Goal: Task Accomplishment & Management: Use online tool/utility

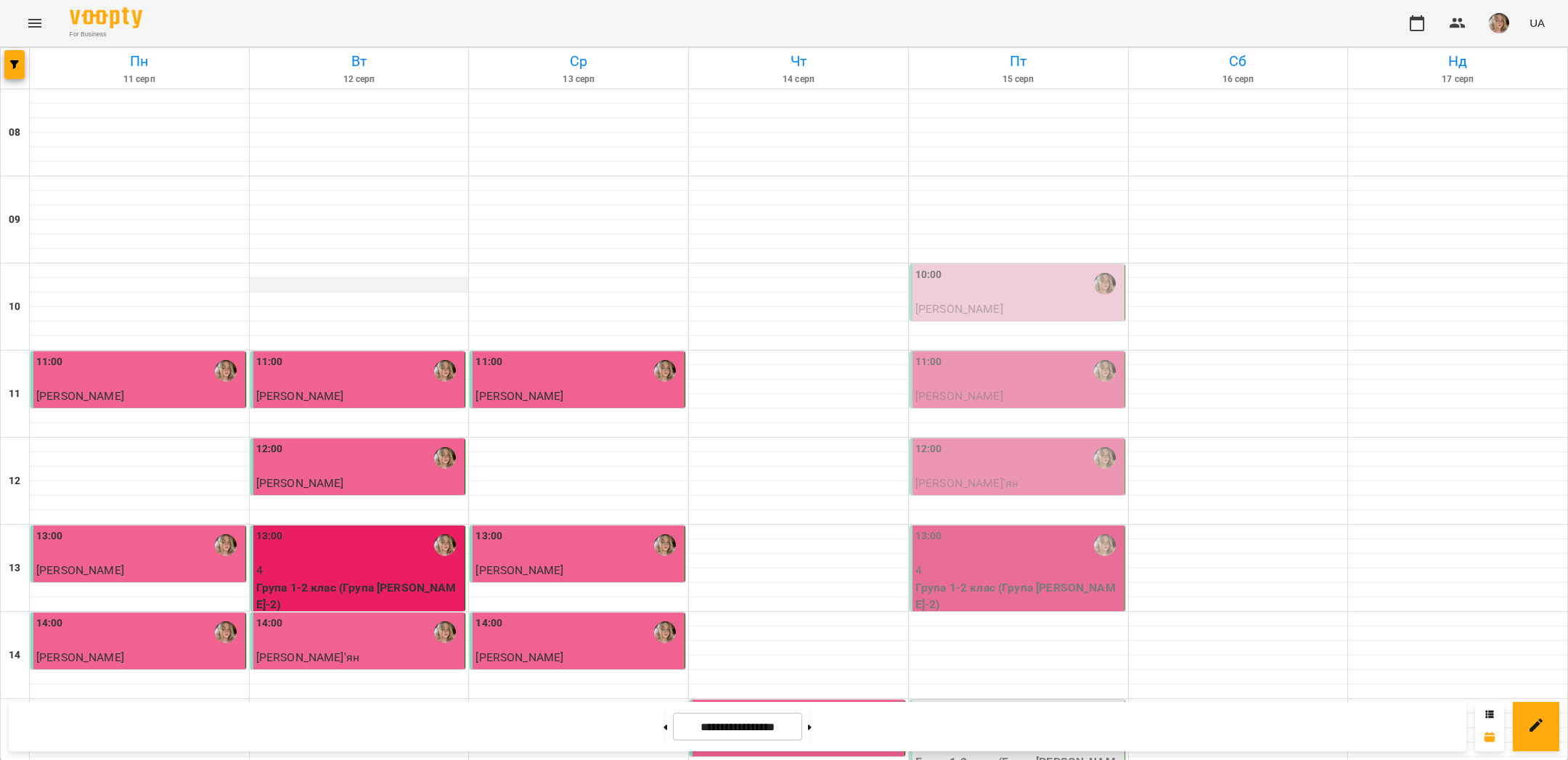
scroll to position [614, 0]
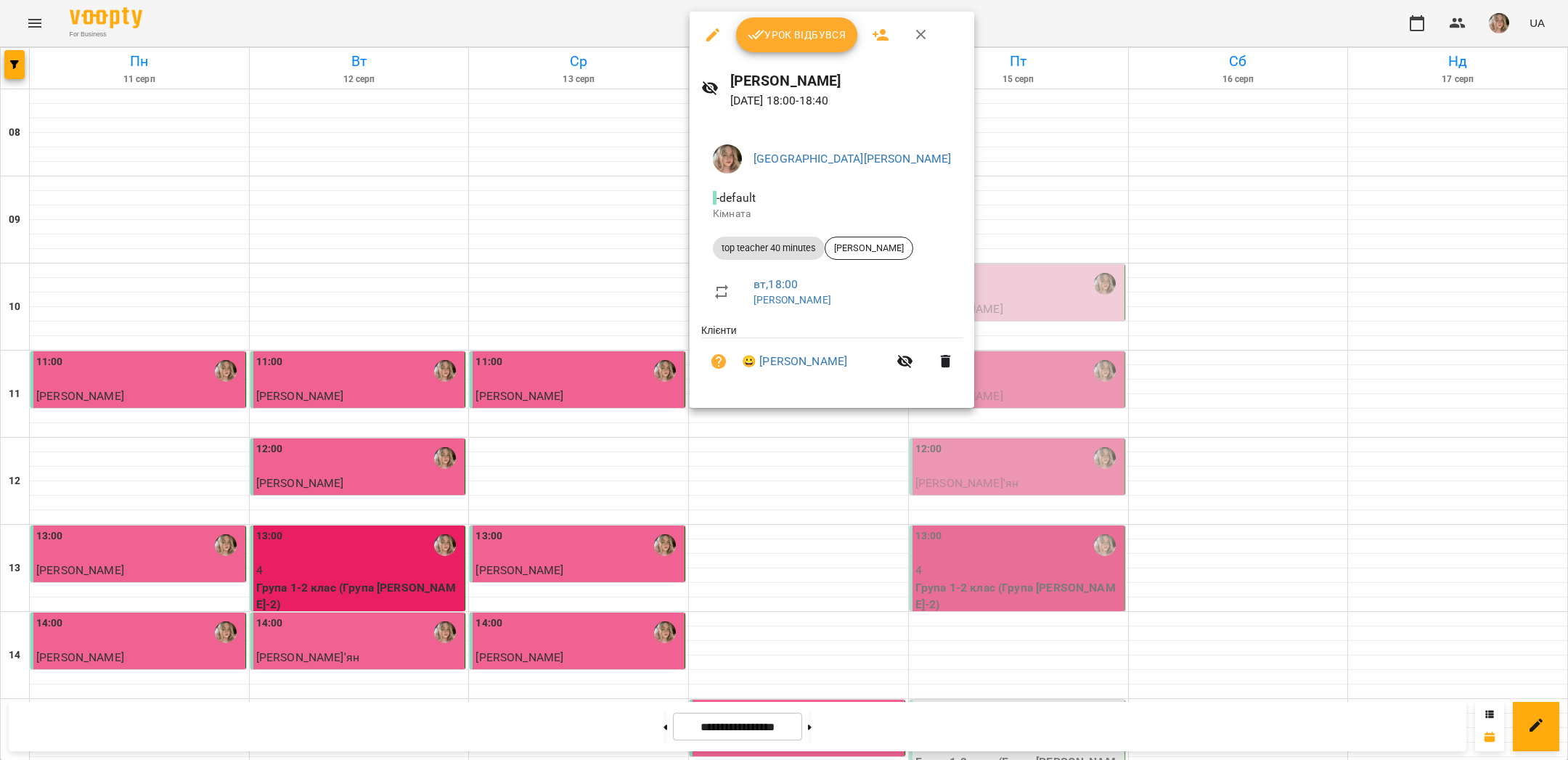
click at [797, 52] on button "Урок відбувся" at bounding box center [797, 34] width 122 height 34
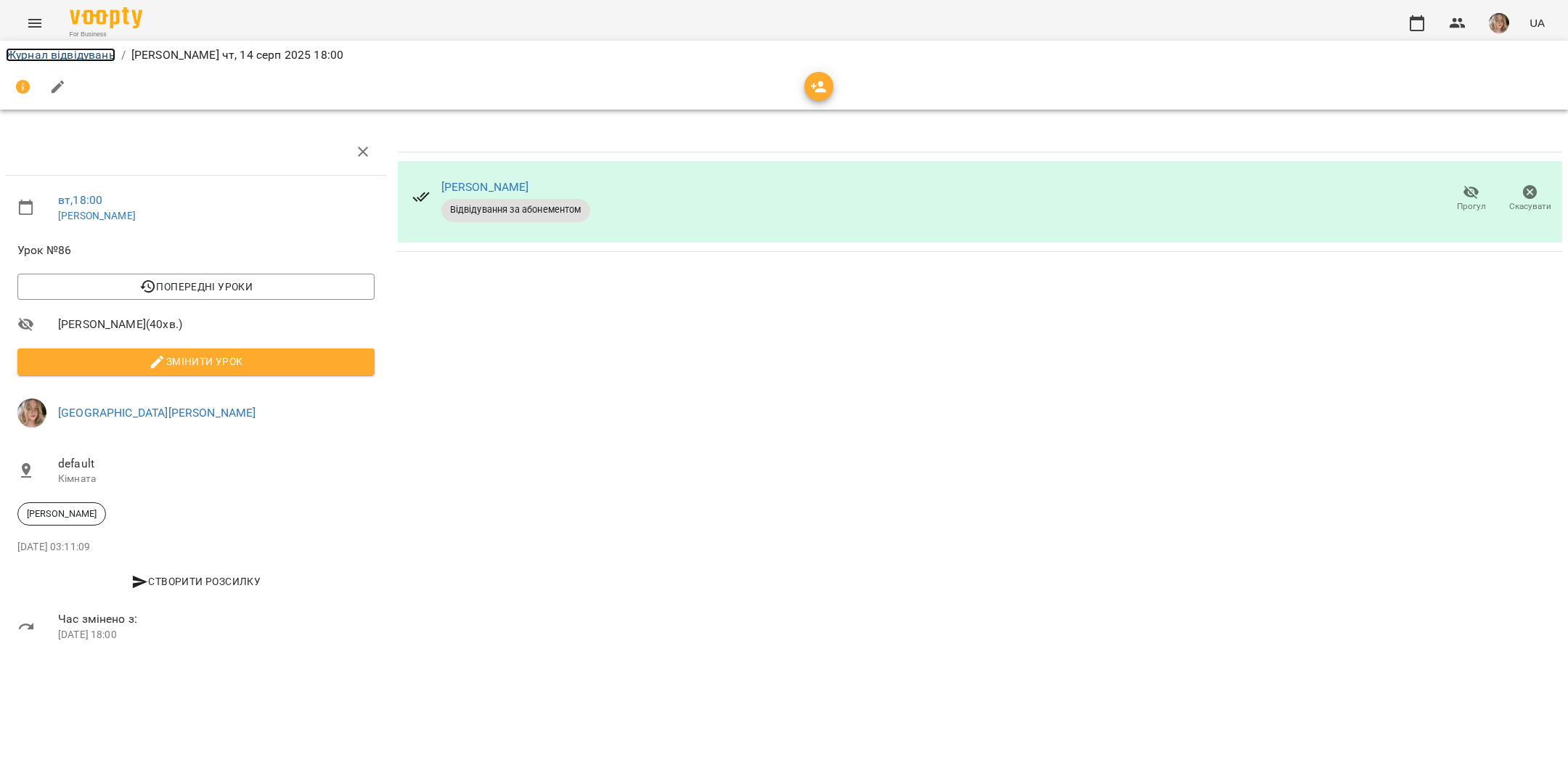
click at [59, 57] on link "Журнал відвідувань" at bounding box center [60, 54] width 110 height 13
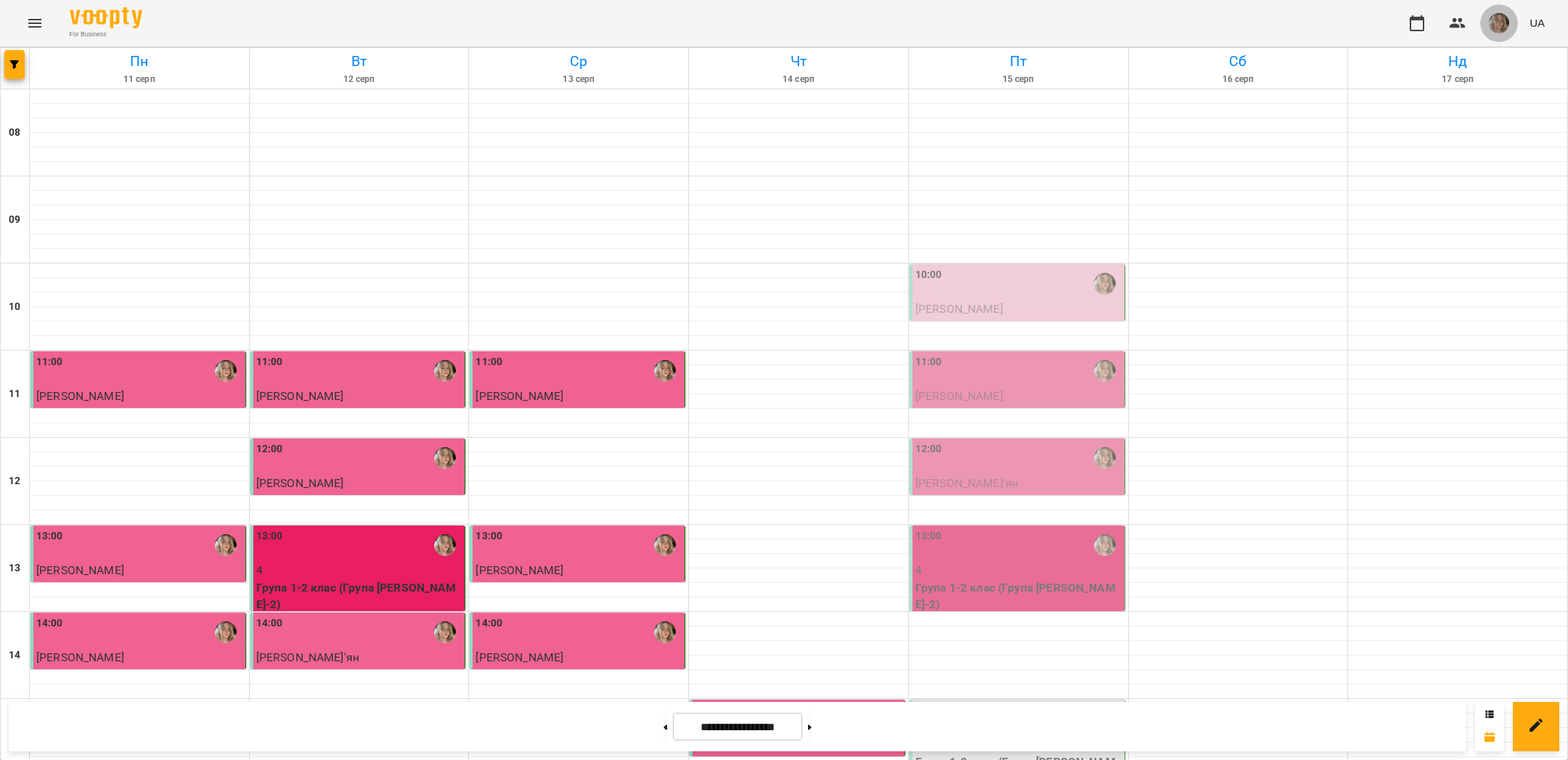
click at [1500, 16] on img "button" at bounding box center [1498, 23] width 20 height 20
click at [1481, 59] on span "[GEOGRAPHIC_DATA][PERSON_NAME]" at bounding box center [1511, 64] width 102 height 34
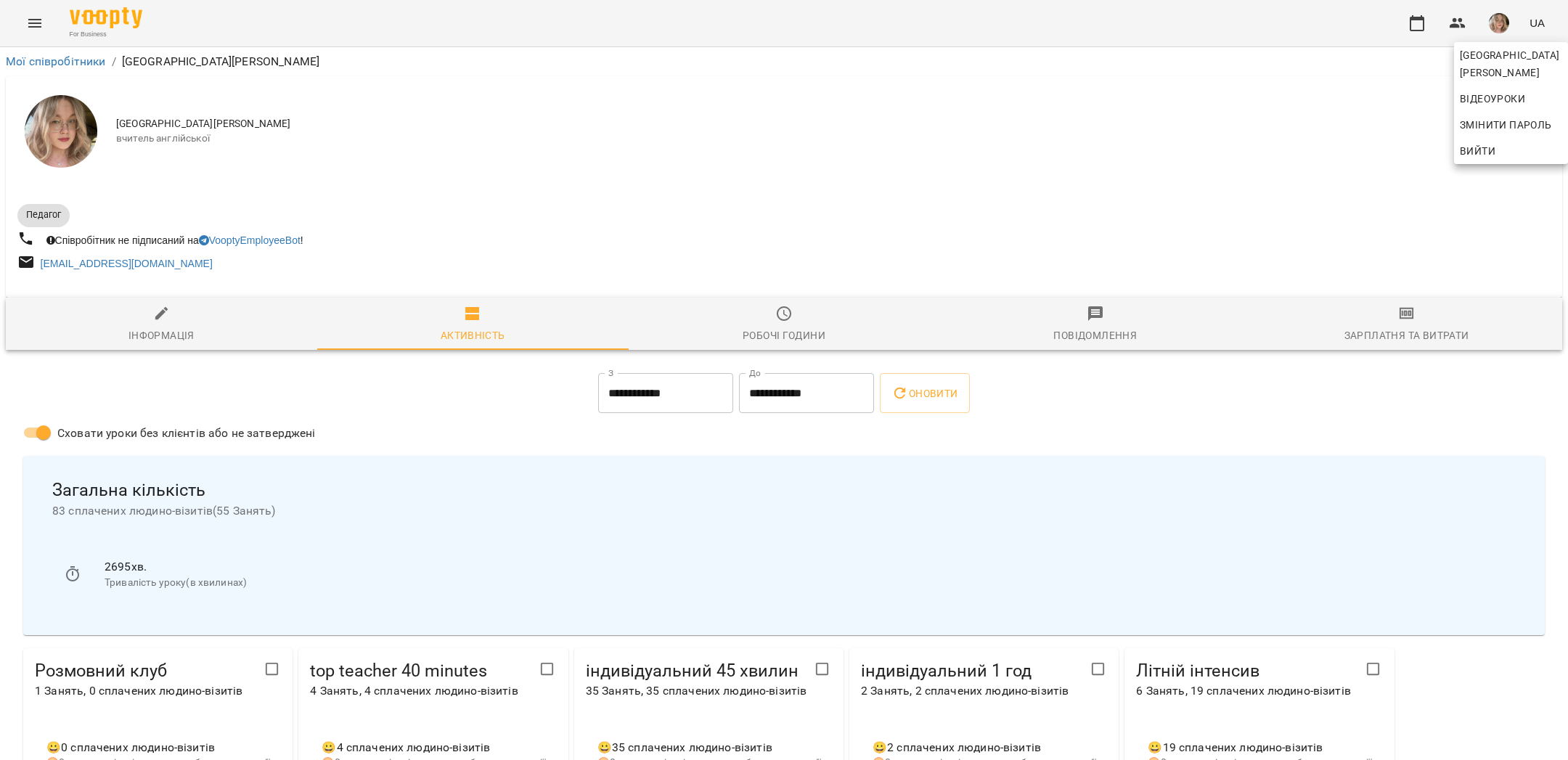
click at [1183, 240] on div at bounding box center [784, 380] width 1568 height 760
click at [1398, 309] on icon "button" at bounding box center [1407, 313] width 17 height 17
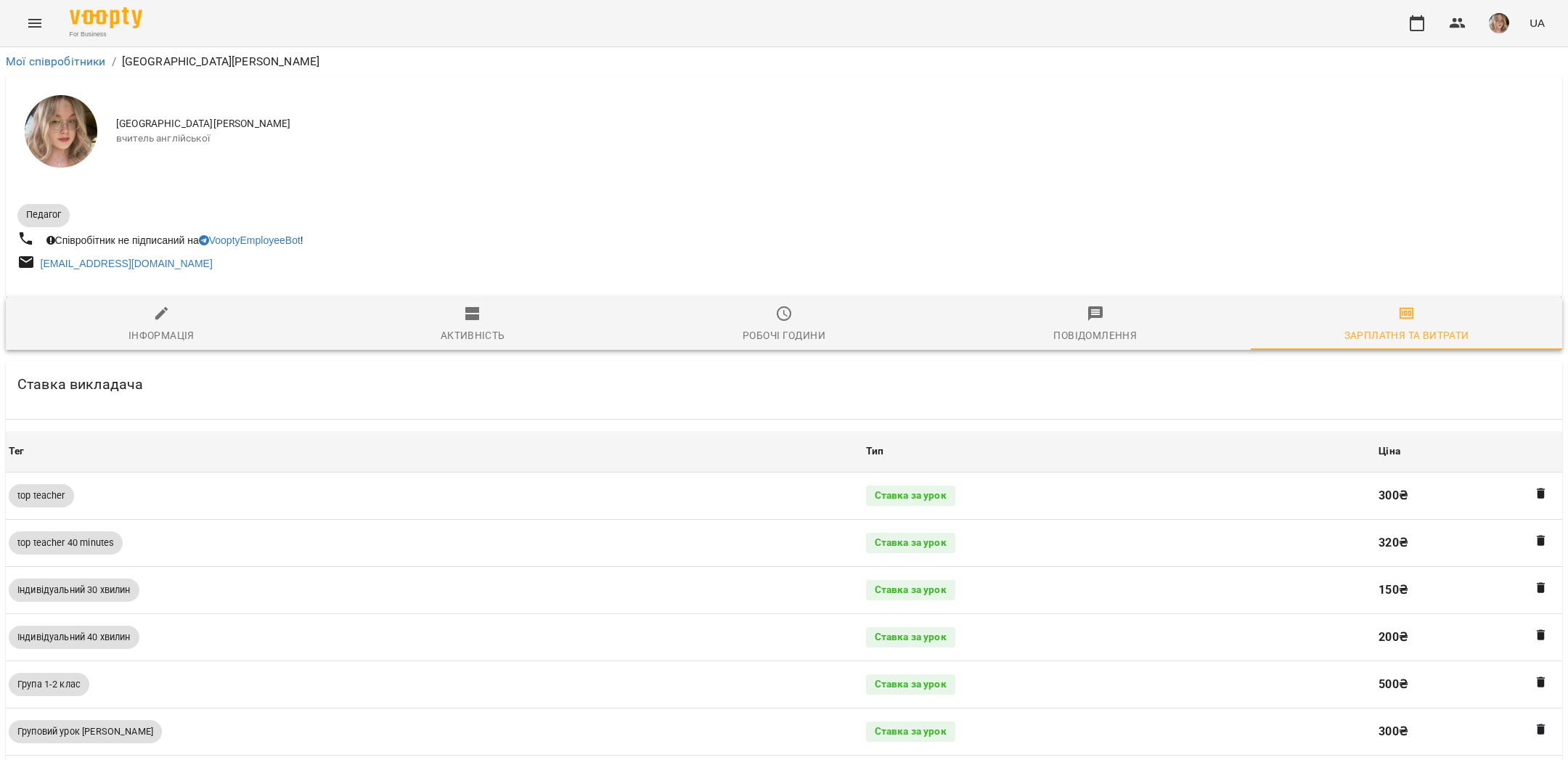
scroll to position [601, 0]
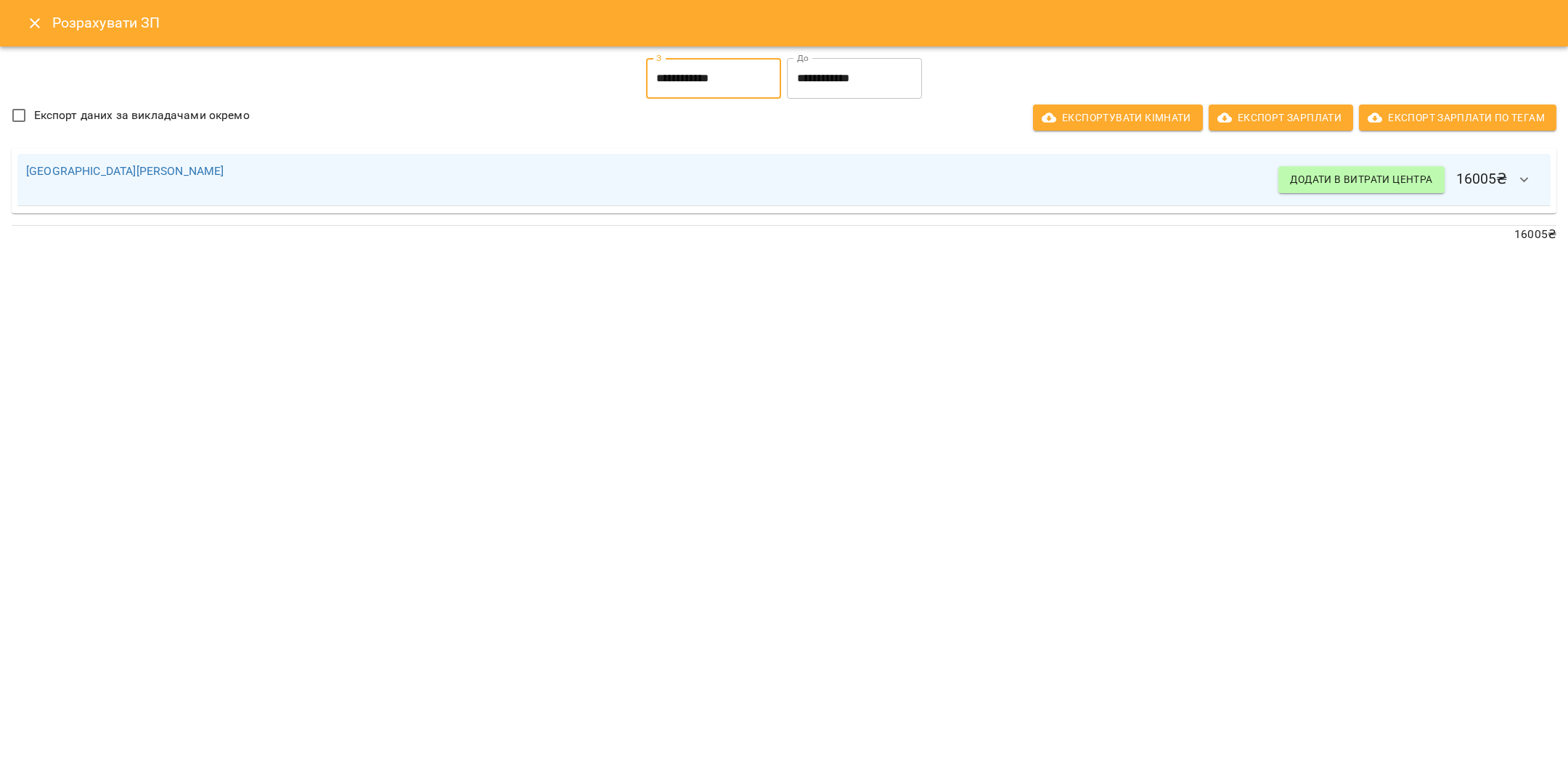
click at [683, 71] on input "**********" at bounding box center [713, 78] width 135 height 41
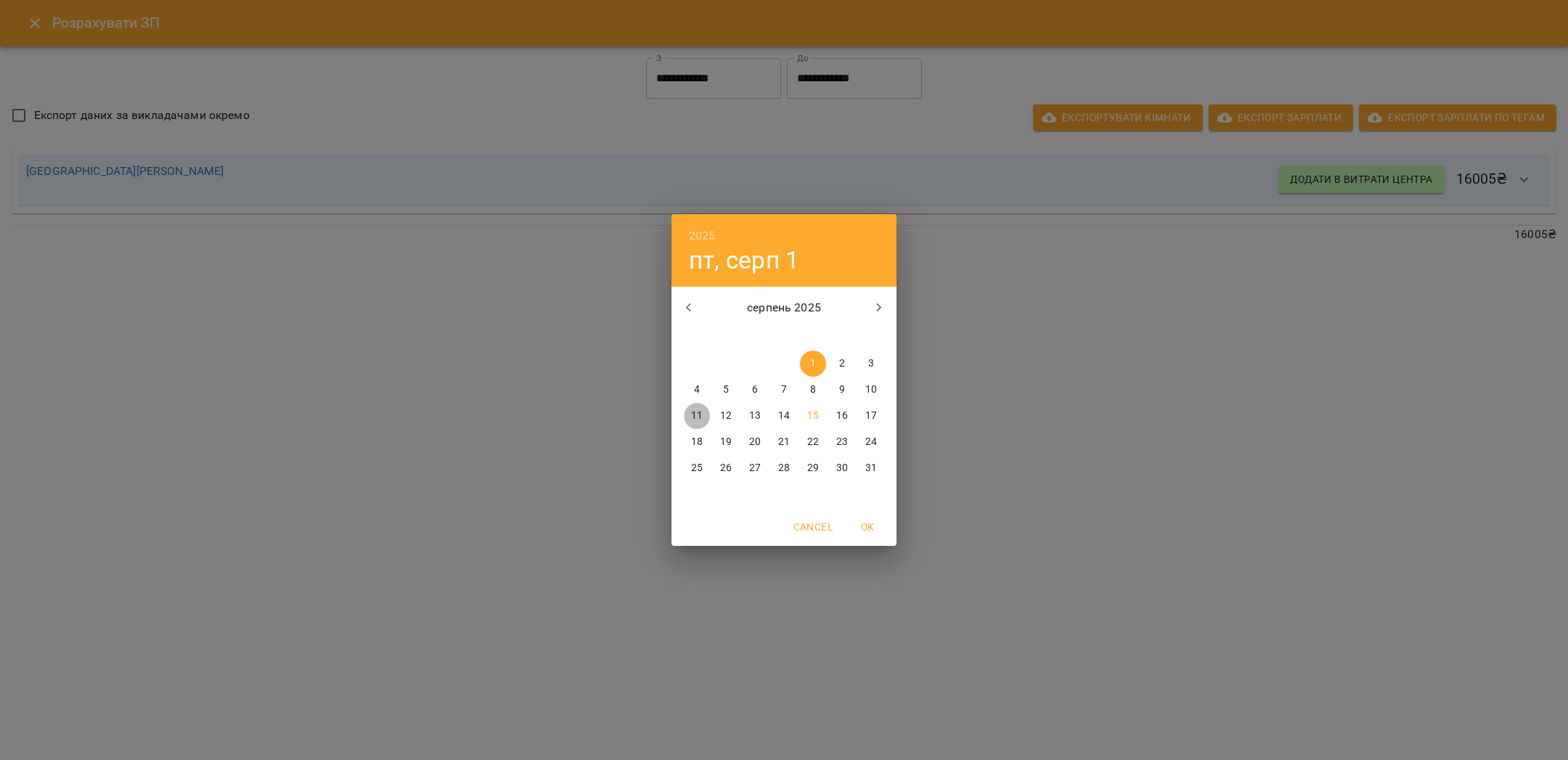
click at [698, 419] on p "11" at bounding box center [697, 415] width 11 height 14
type input "**********"
